Goal: Book appointment/travel/reservation

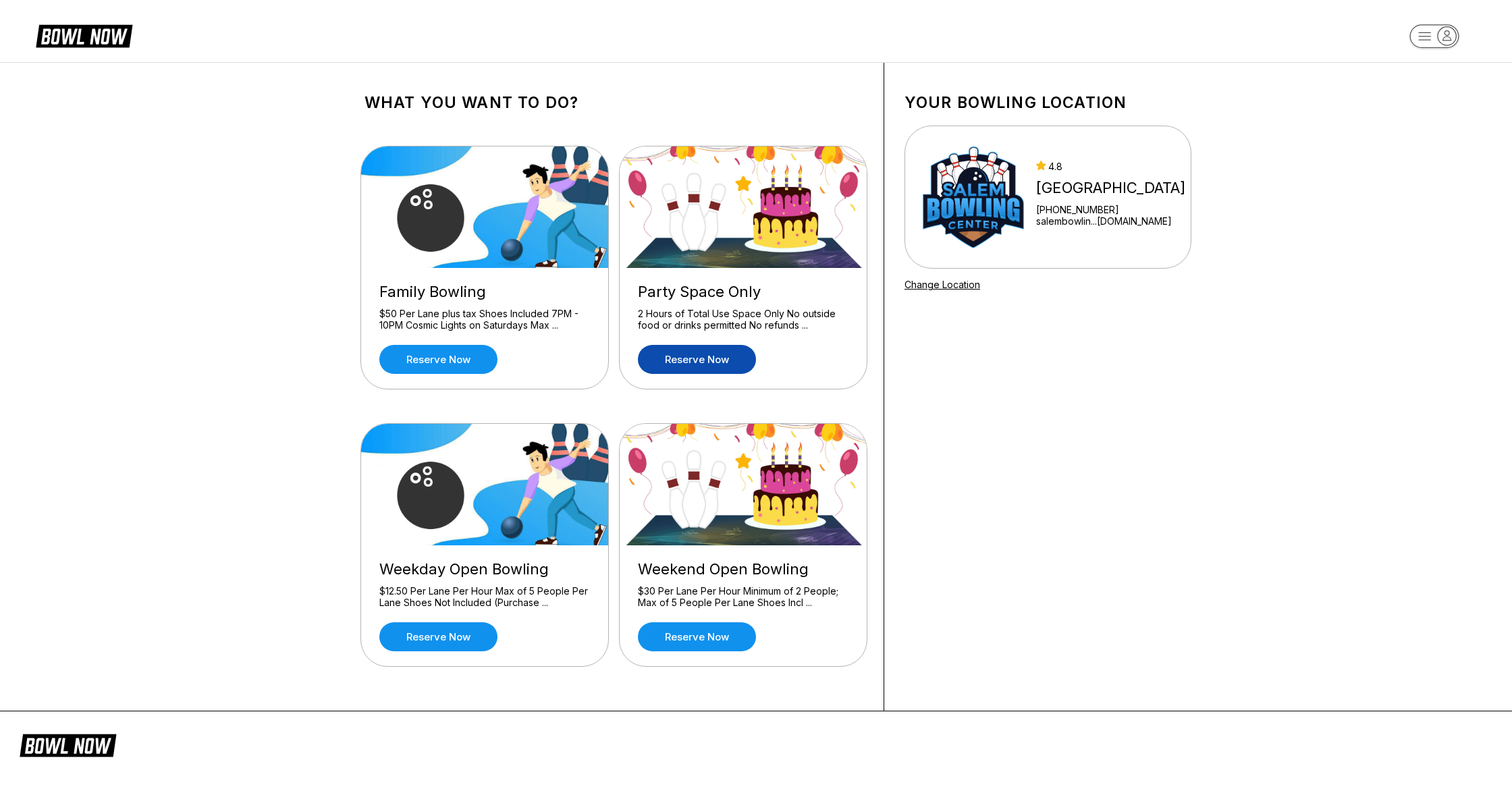
click at [692, 361] on link "Reserve now" at bounding box center [697, 359] width 118 height 29
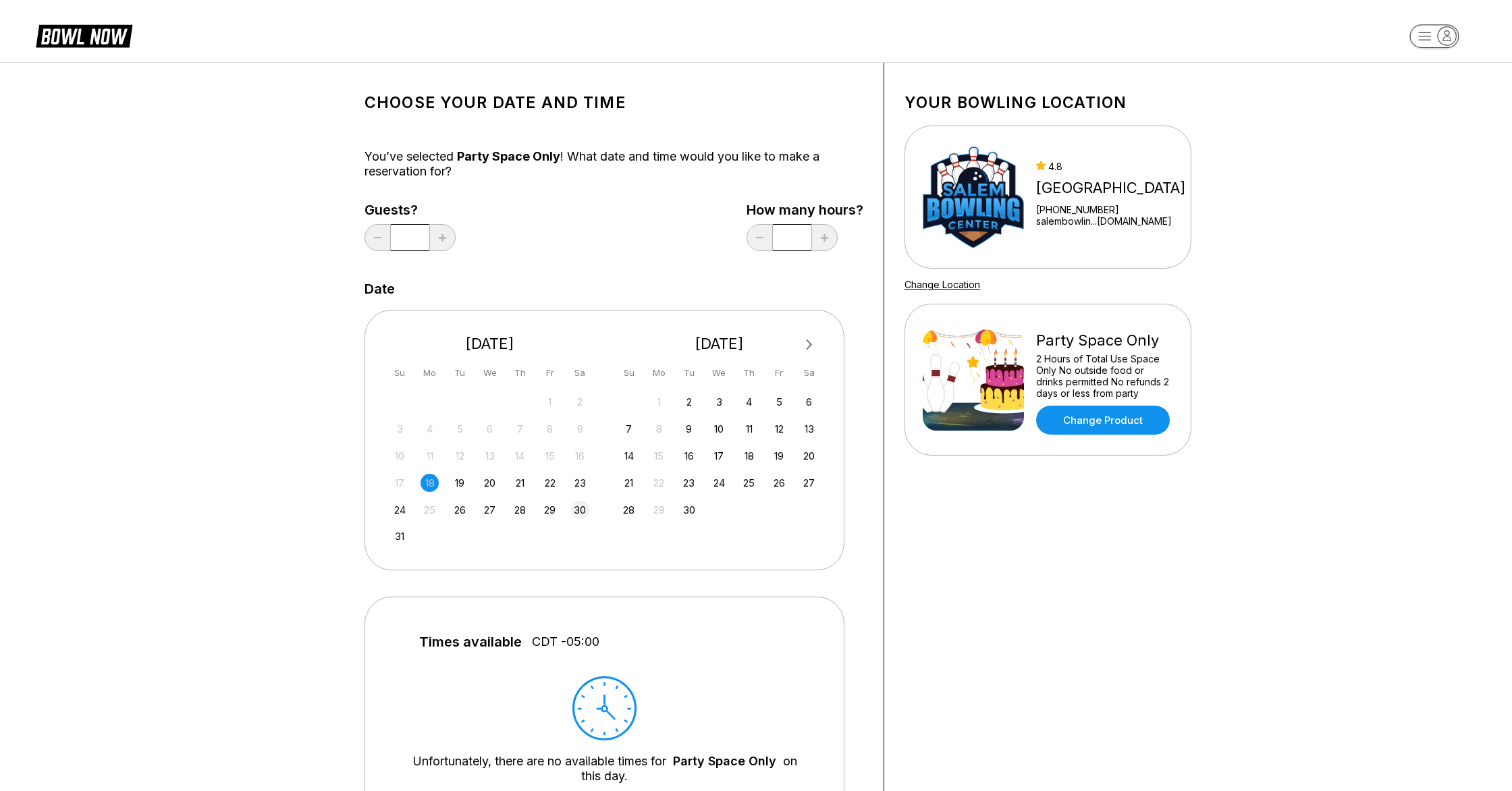
click at [586, 514] on div "30" at bounding box center [580, 510] width 18 height 18
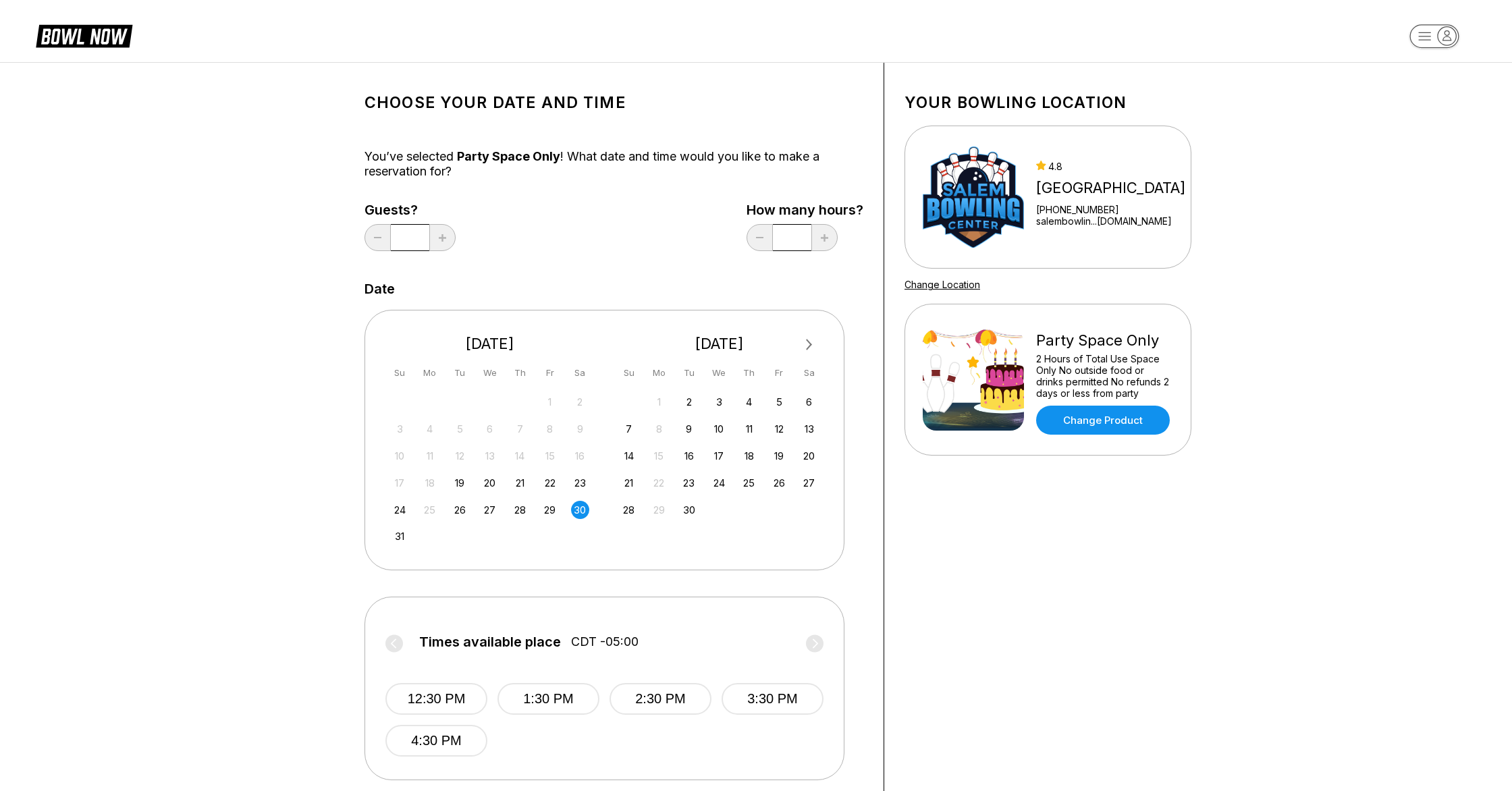
click at [419, 238] on input "*" at bounding box center [410, 237] width 39 height 27
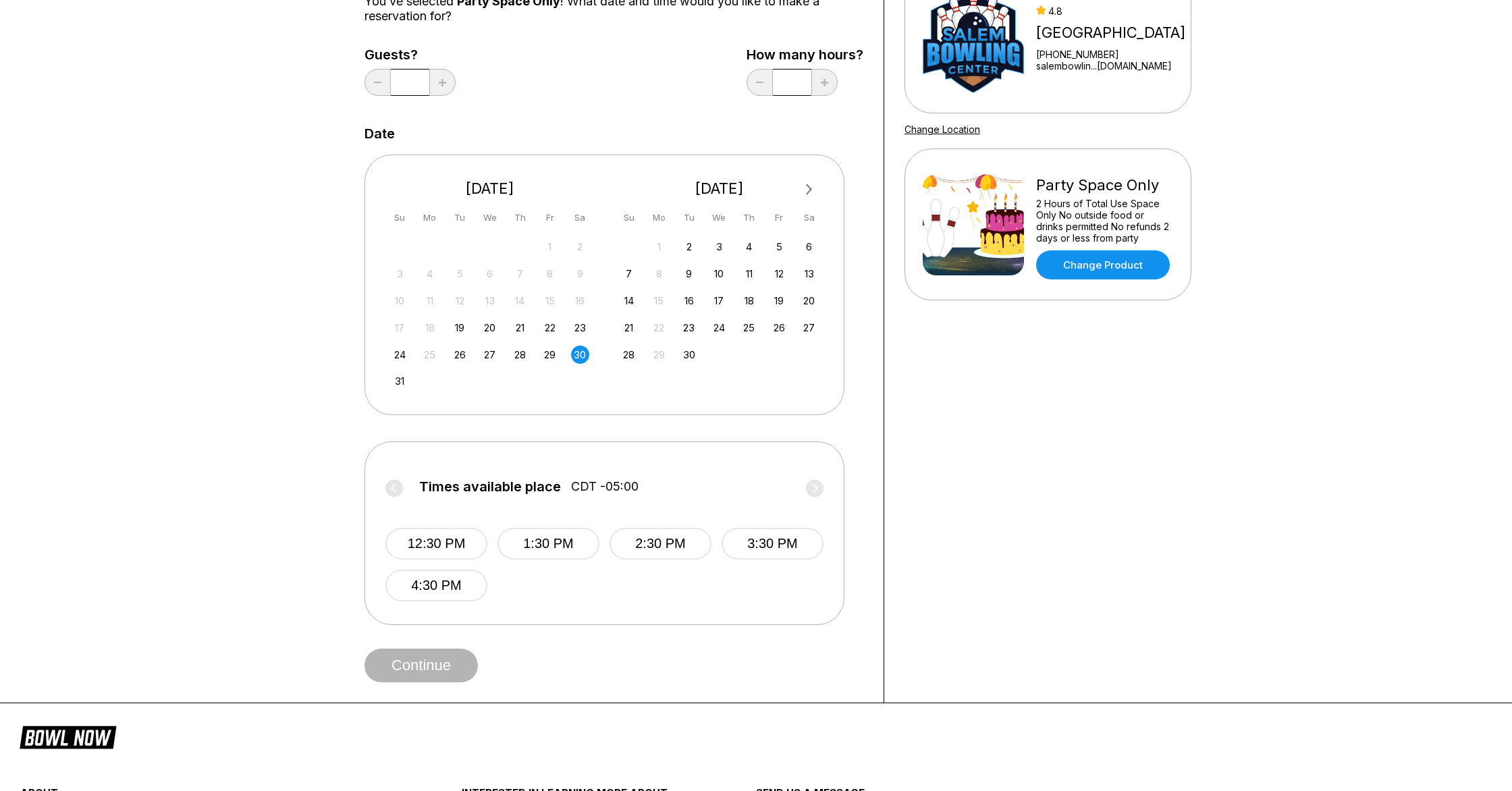
scroll to position [182, 0]
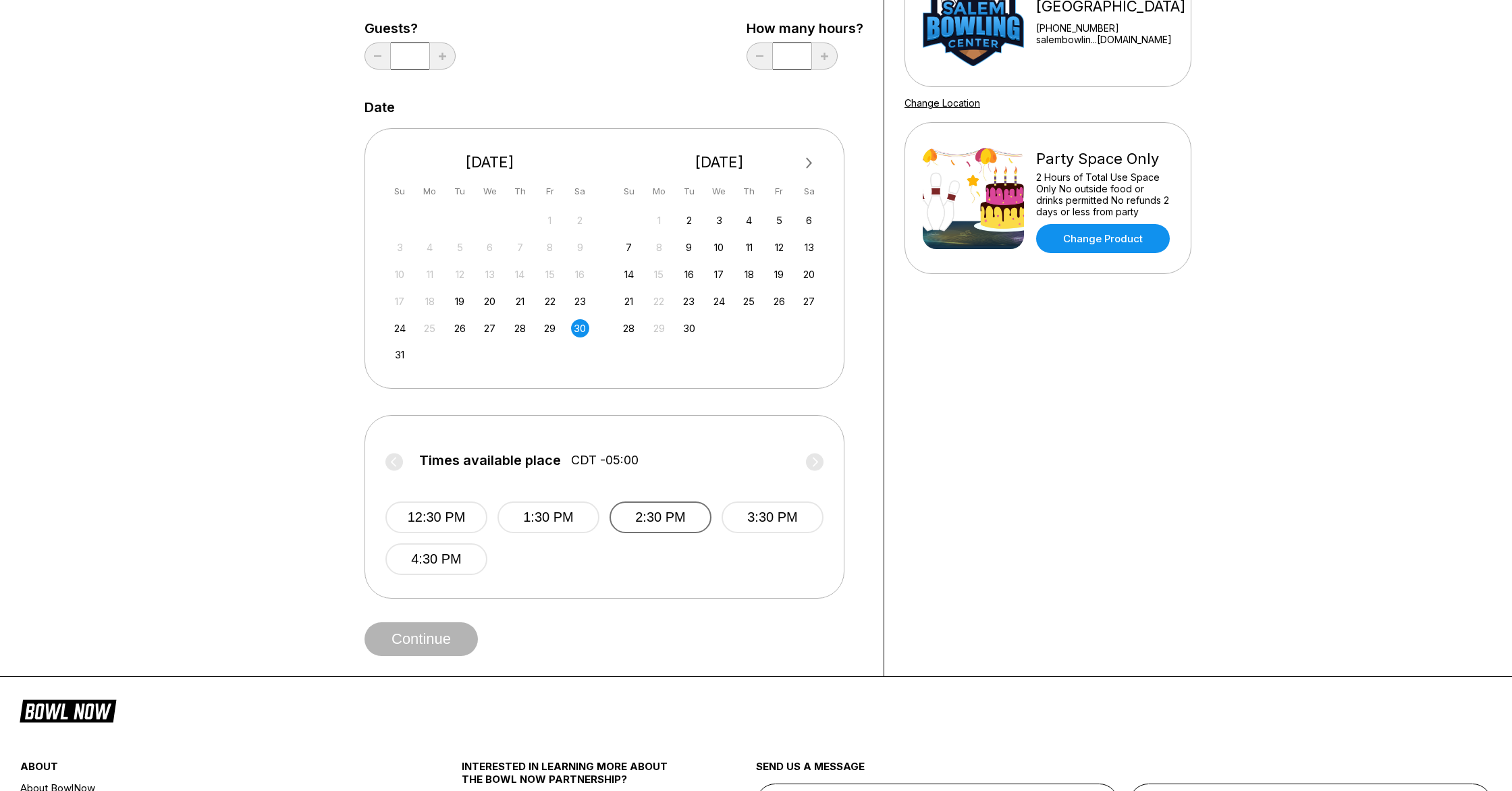
click at [700, 516] on button "2:30 PM" at bounding box center [661, 517] width 102 height 32
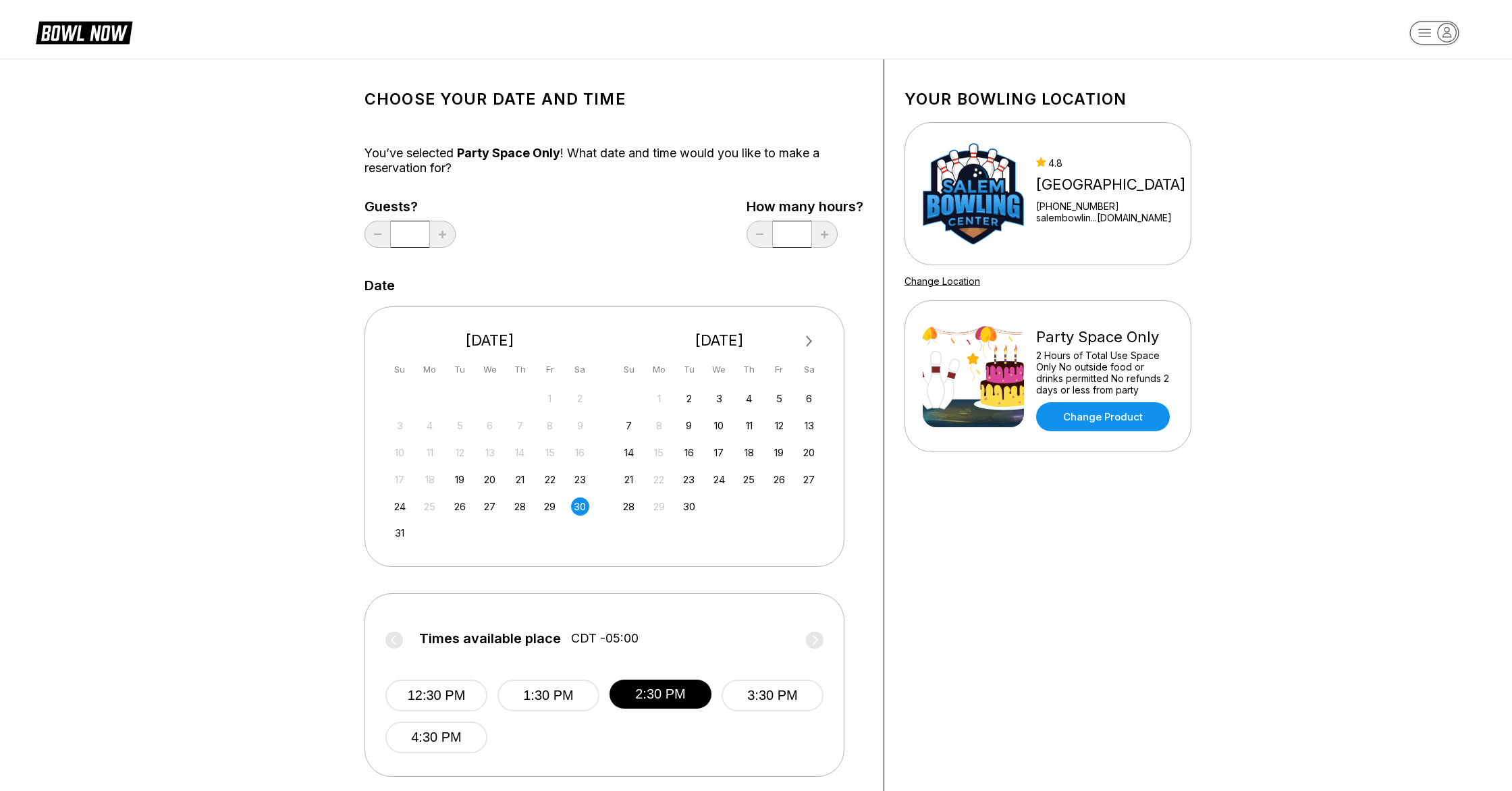
scroll to position [1, 0]
click at [417, 234] on input "*" at bounding box center [410, 234] width 39 height 27
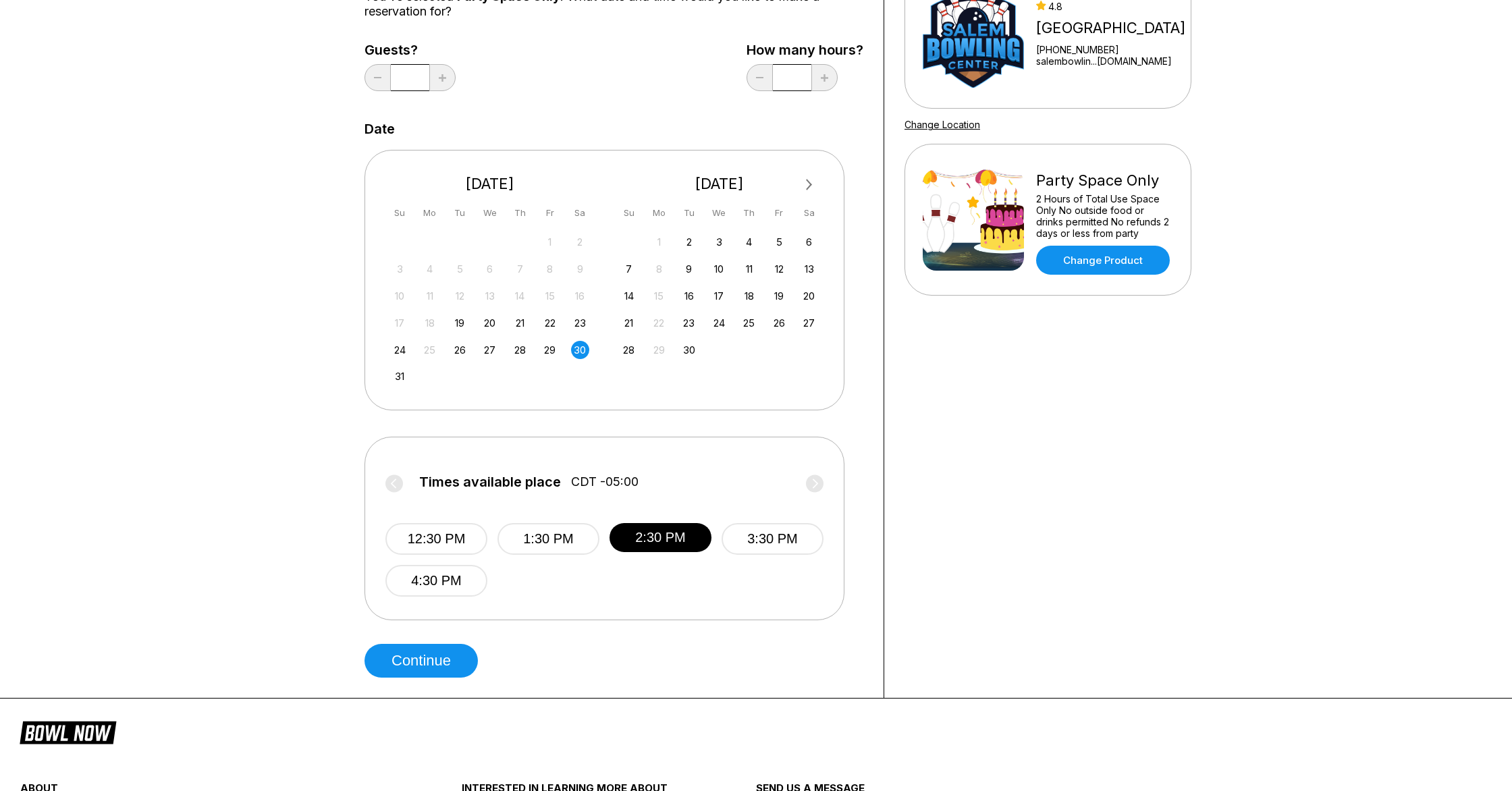
scroll to position [235, 0]
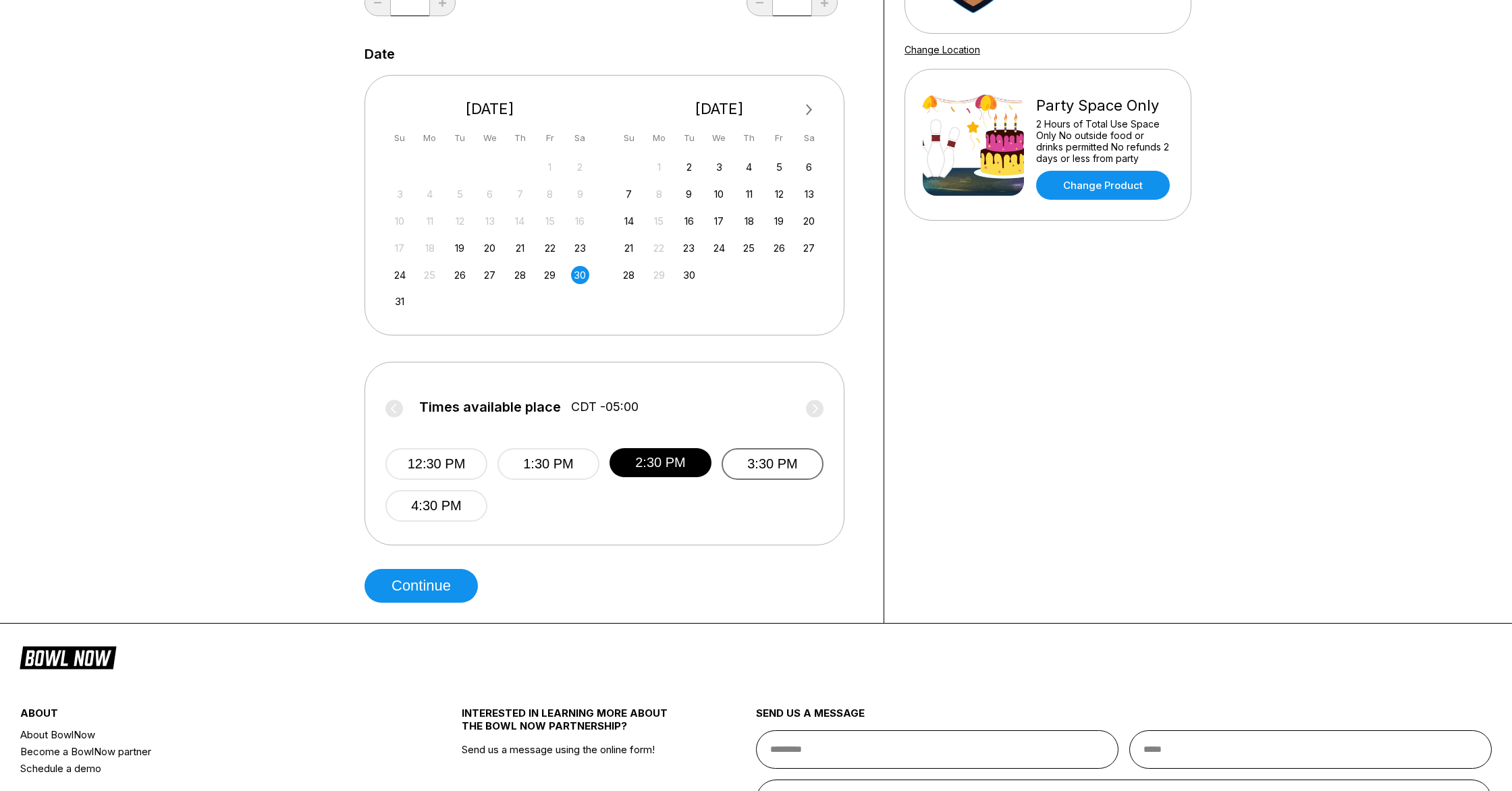
click at [753, 465] on button "3:30 PM" at bounding box center [772, 464] width 102 height 32
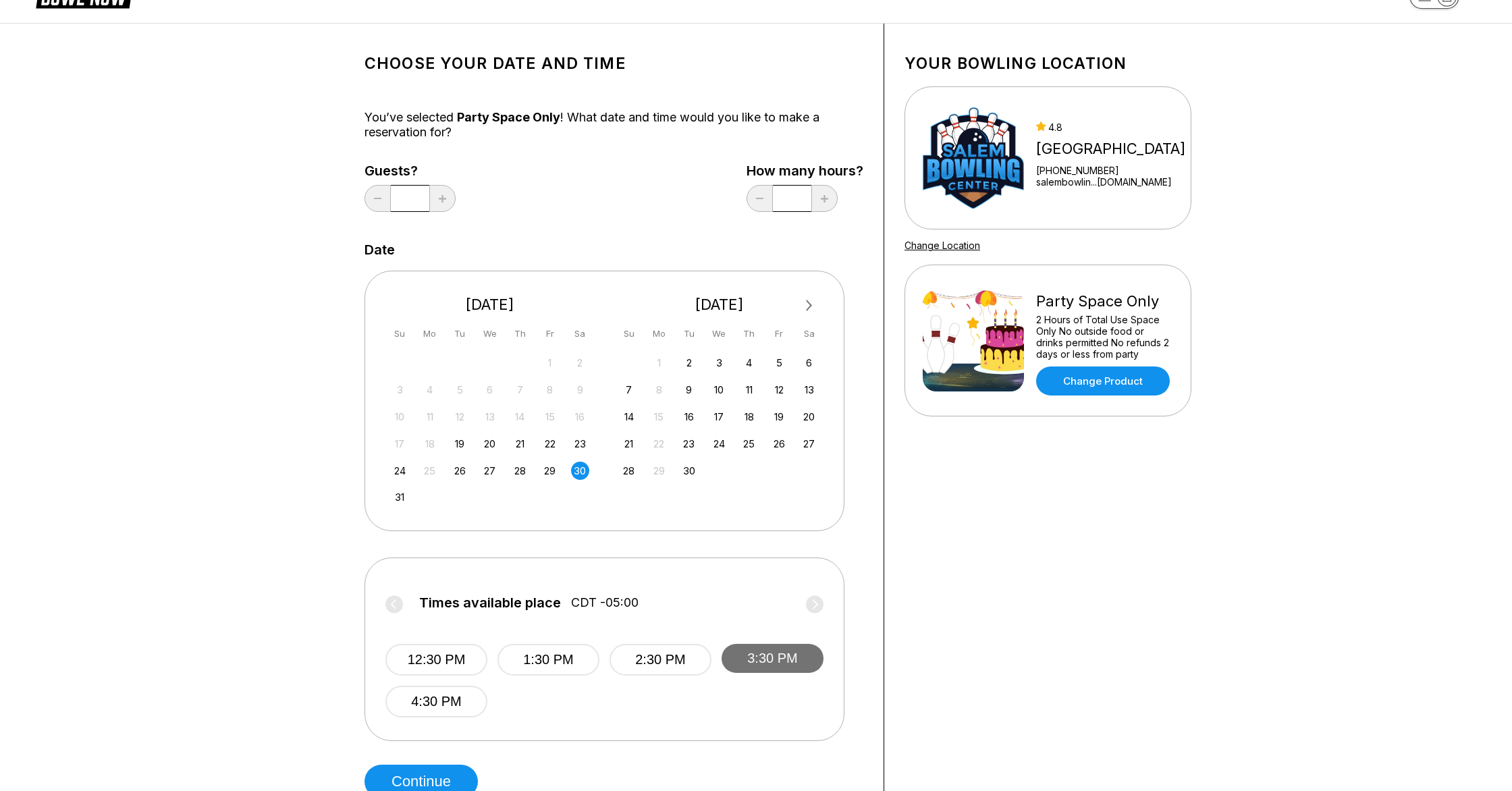
scroll to position [0, 0]
